Goal: Learn about a topic

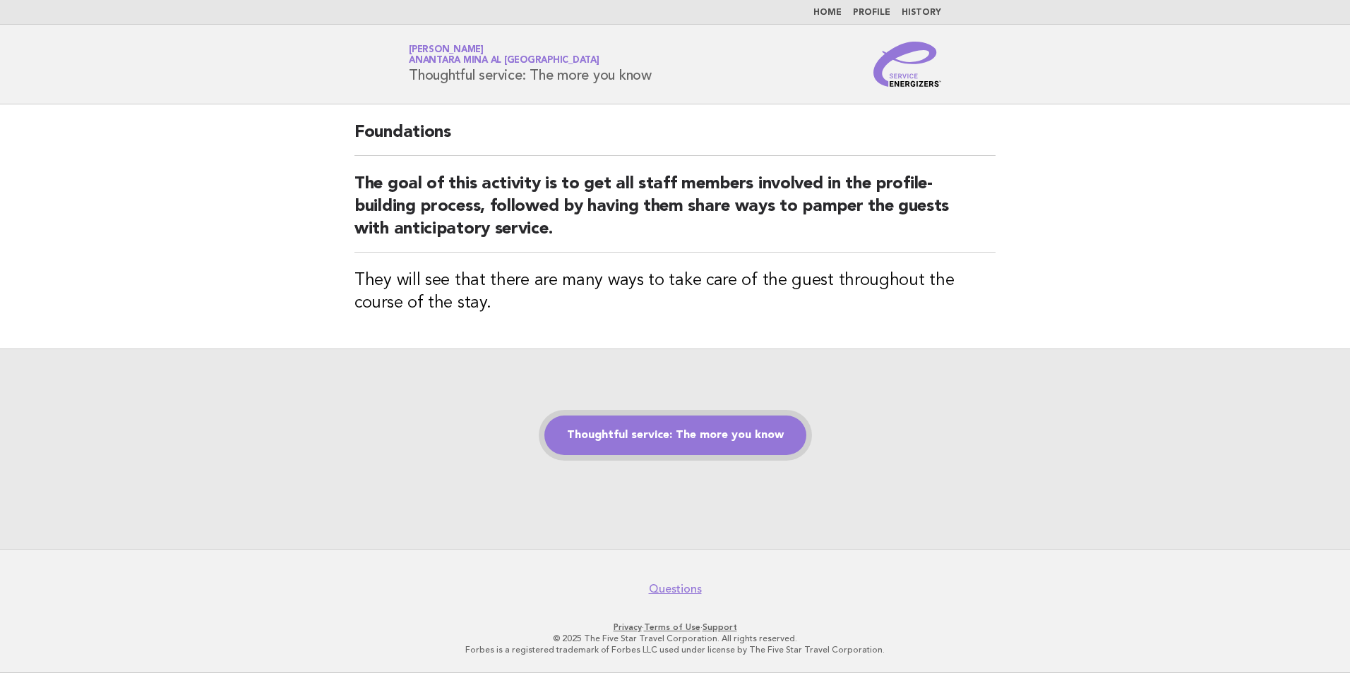
click at [651, 427] on link "Thoughtful service: The more you know" at bounding box center [675, 436] width 262 height 40
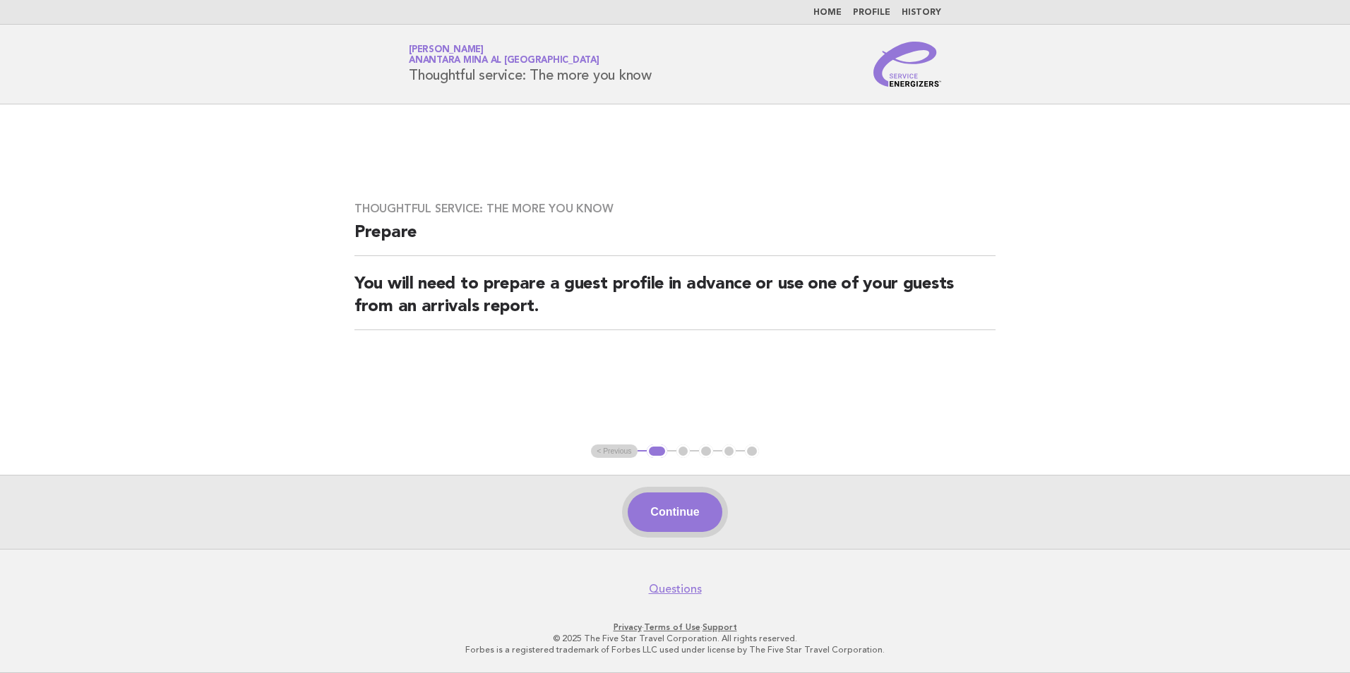
click at [671, 505] on button "Continue" at bounding box center [674, 513] width 94 height 40
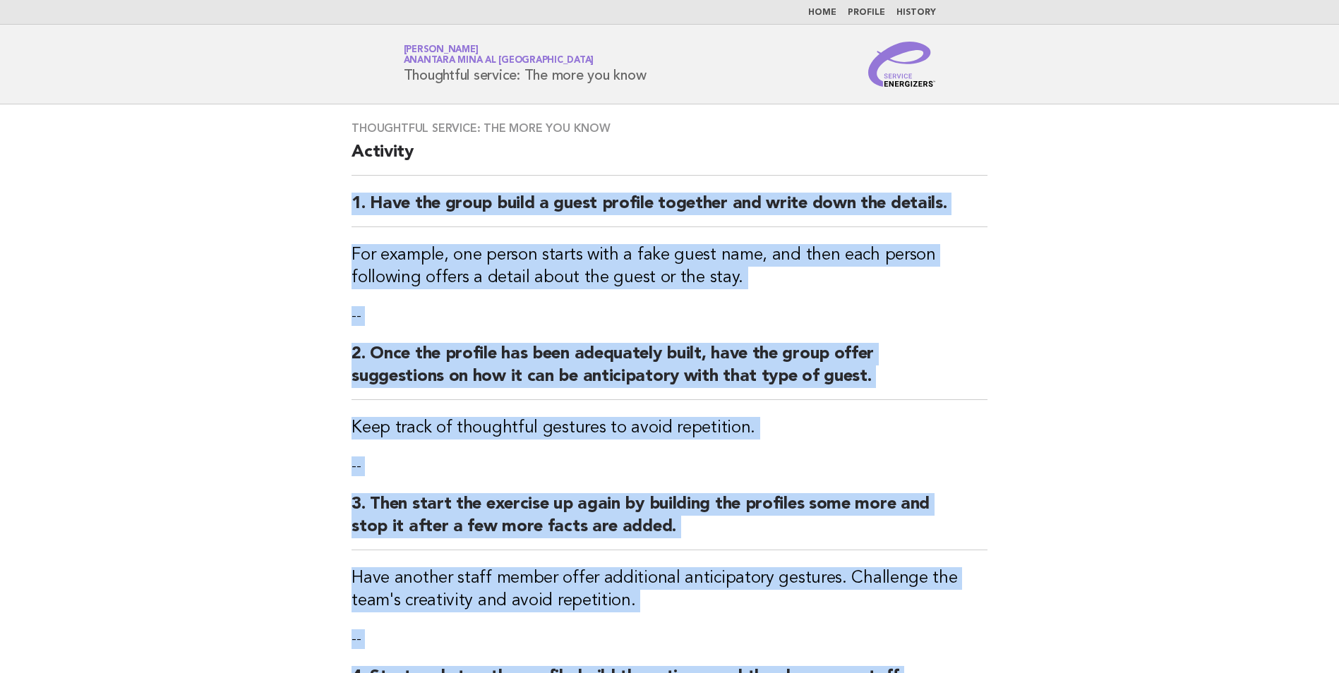
drag, startPoint x: 757, startPoint y: 404, endPoint x: 327, endPoint y: 191, distance: 480.1
click at [327, 191] on main "Thoughtful service: The more you know Activity 1. Have the group build a guest …" at bounding box center [669, 503] width 1339 height 798
copy div "1. Have the group build a guest profile together and write down the details. Fo…"
drag, startPoint x: 675, startPoint y: 79, endPoint x: 397, endPoint y: 78, distance: 278.1
click at [397, 78] on div "Service Energizers [PERSON_NAME] [PERSON_NAME] al [GEOGRAPHIC_DATA] Thoughtful …" at bounding box center [670, 64] width 572 height 45
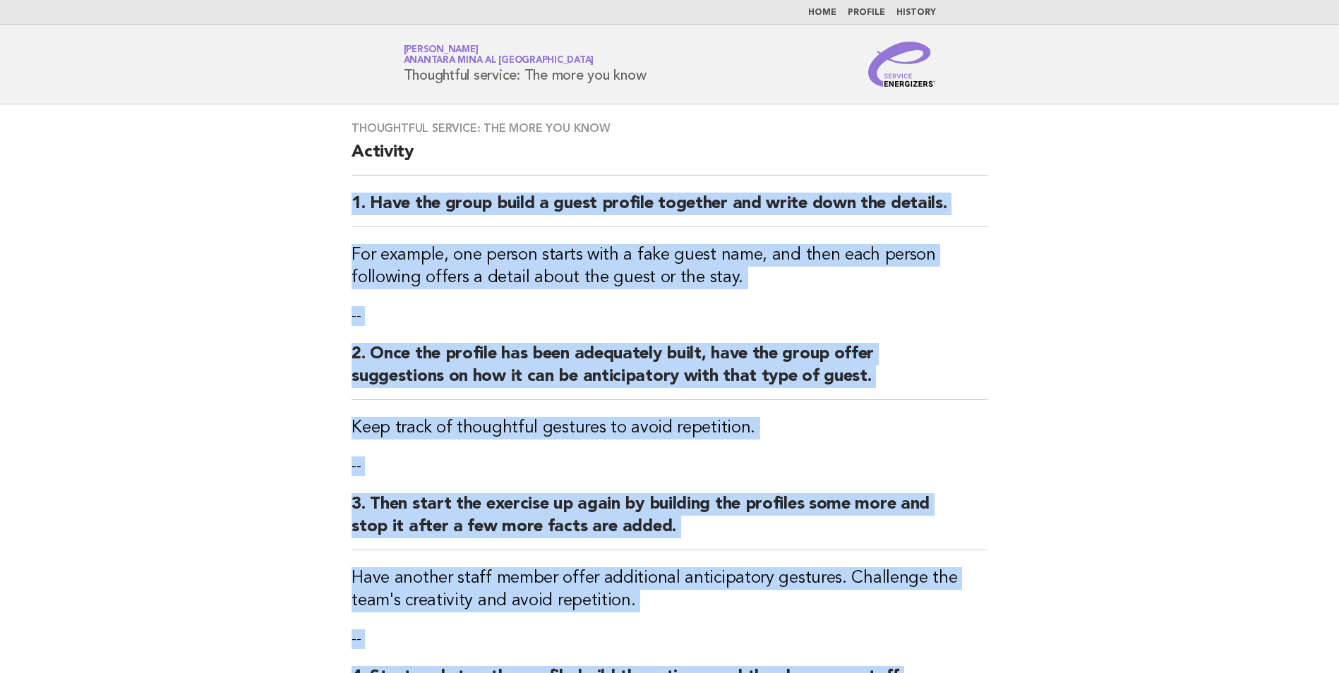
copy h1 "Thoughtful service: The more you know"
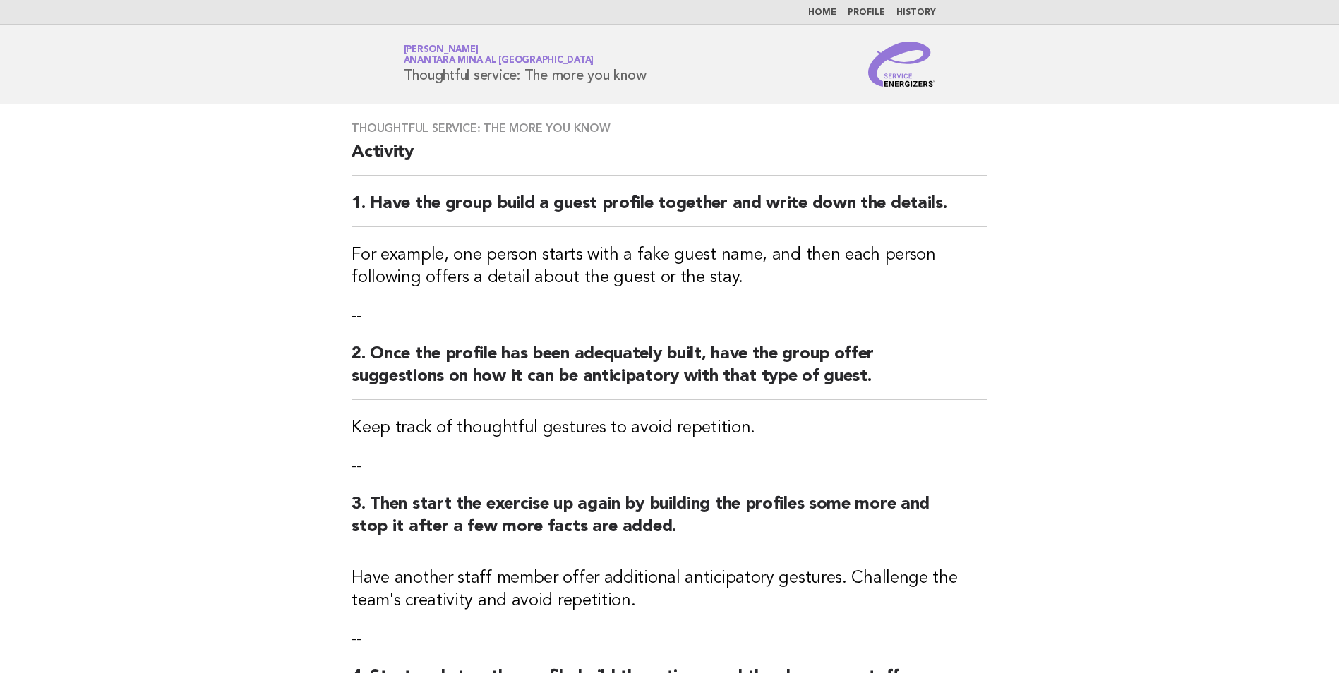
click at [1093, 225] on main "Thoughtful service: The more you know Activity 1. Have the group build a guest …" at bounding box center [669, 503] width 1339 height 798
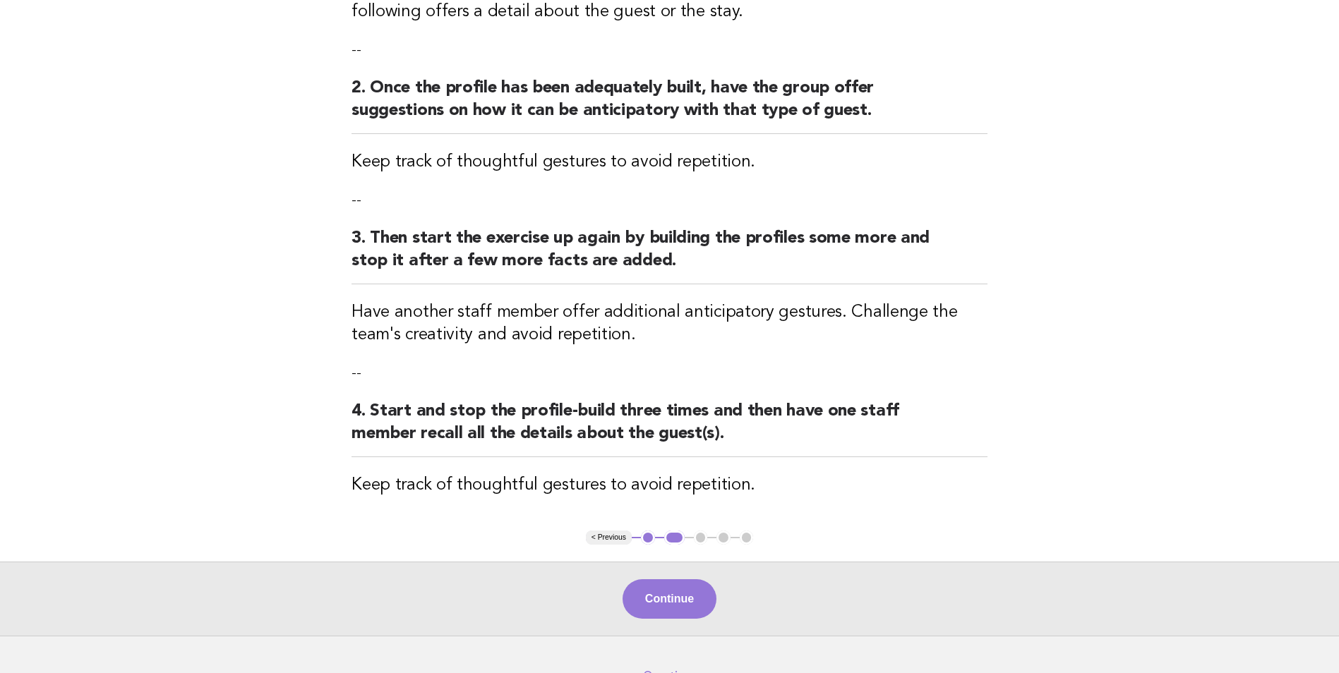
scroll to position [352, 0]
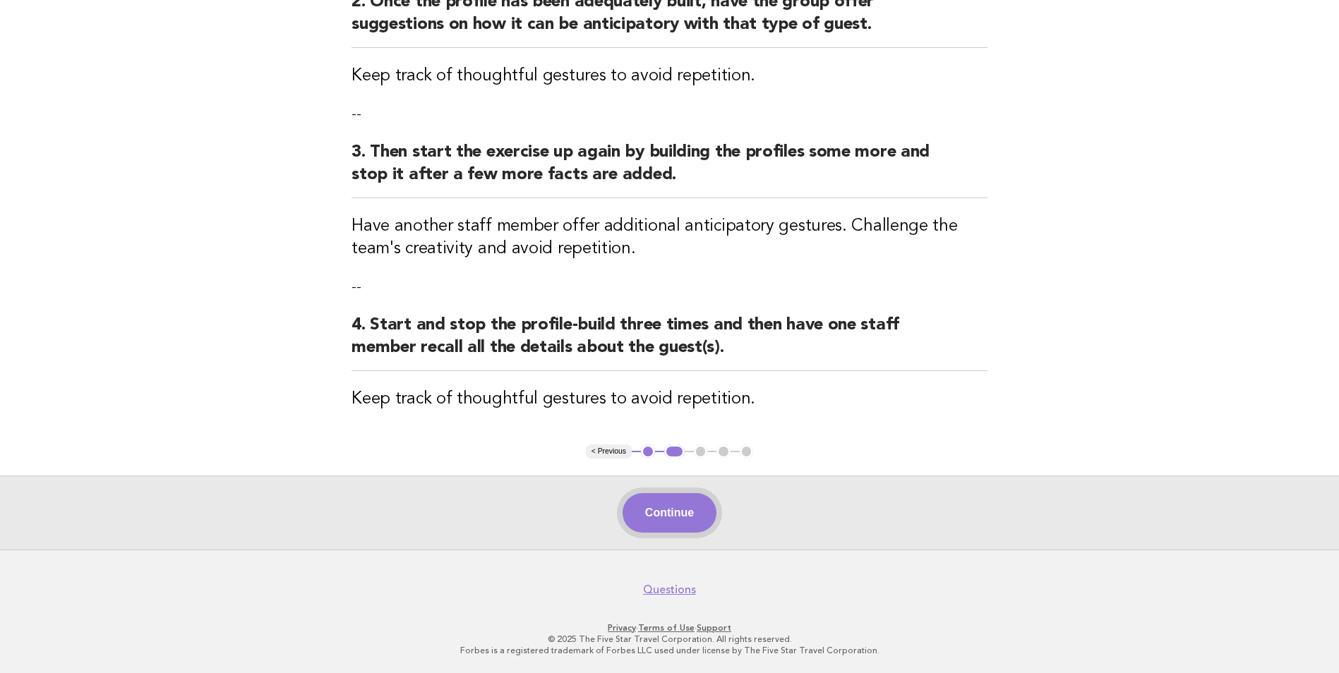
click at [686, 500] on button "Continue" at bounding box center [670, 513] width 94 height 40
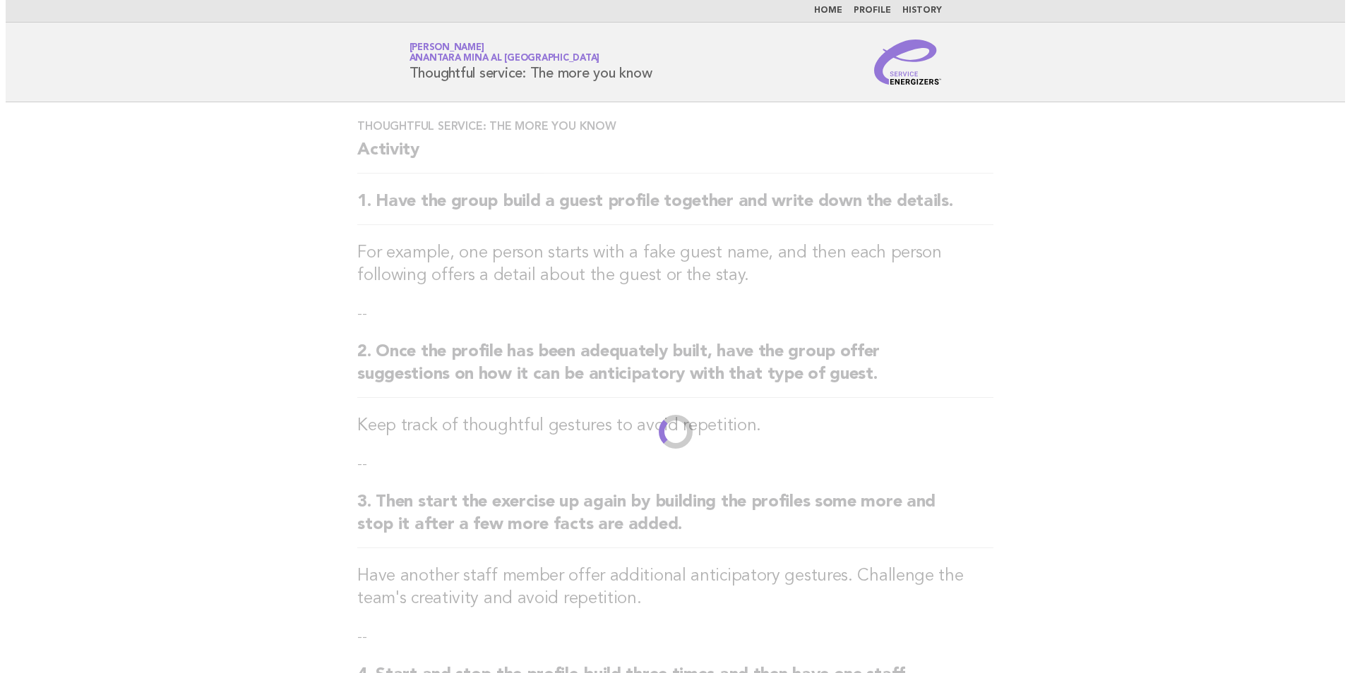
scroll to position [0, 0]
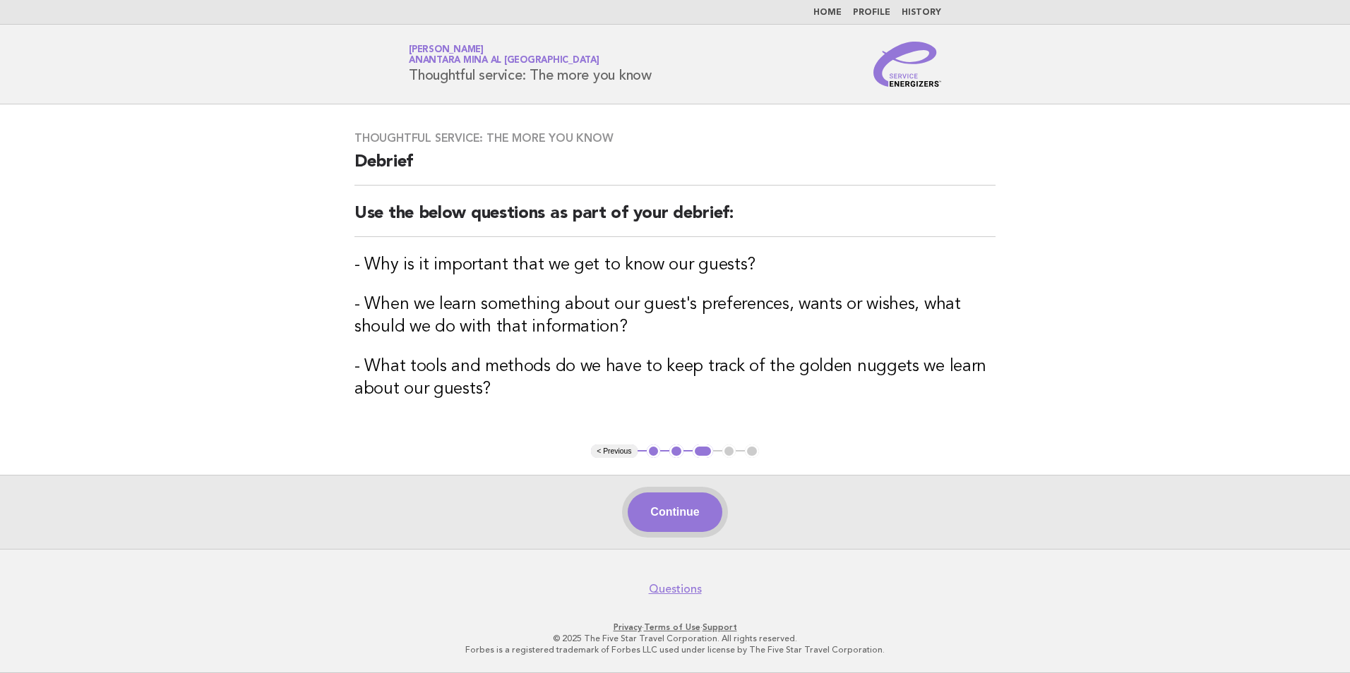
click at [699, 500] on button "Continue" at bounding box center [674, 513] width 94 height 40
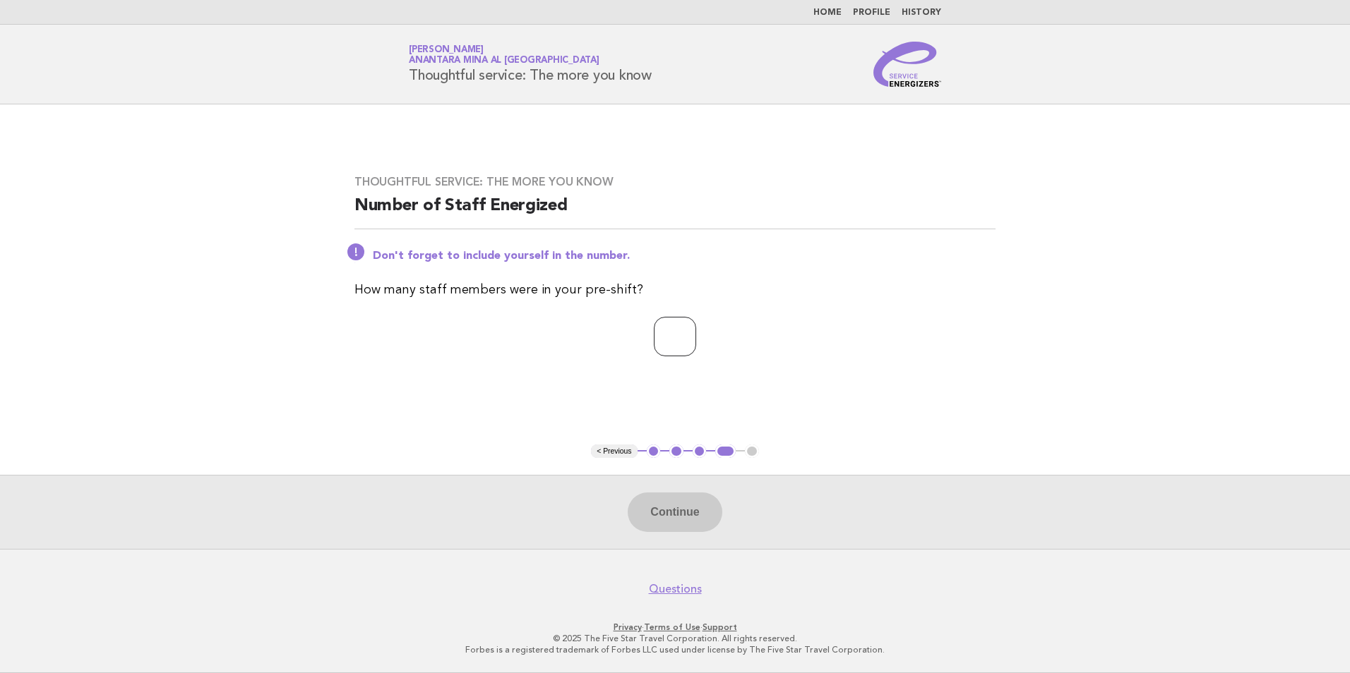
click at [654, 339] on input "number" at bounding box center [675, 337] width 42 height 40
type input "*"
click at [702, 514] on button "Continue" at bounding box center [674, 513] width 94 height 40
